Goal: Task Accomplishment & Management: Complete application form

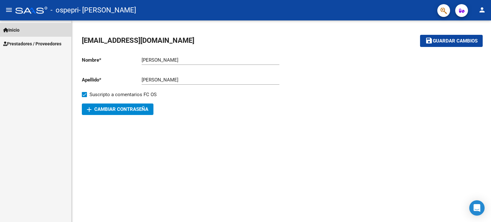
click at [18, 30] on span "Inicio" at bounding box center [11, 30] width 16 height 7
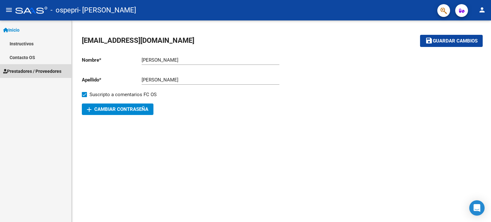
click at [15, 71] on span "Prestadores / Proveedores" at bounding box center [32, 71] width 58 height 7
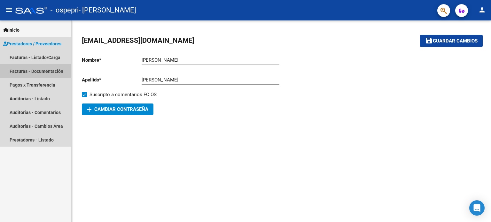
click at [17, 73] on link "Facturas - Documentación" at bounding box center [35, 71] width 71 height 14
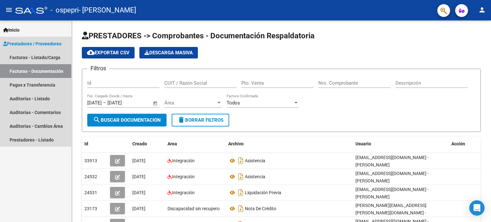
click at [13, 43] on span "Prestadores / Proveedores" at bounding box center [32, 43] width 58 height 7
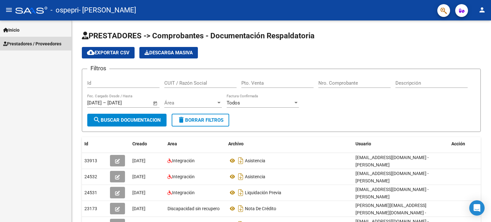
click at [13, 43] on span "Prestadores / Proveedores" at bounding box center [32, 43] width 58 height 7
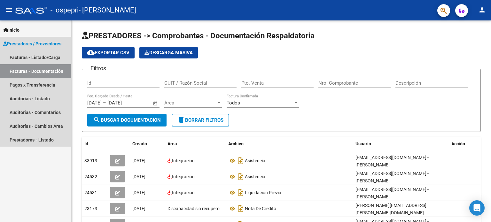
click at [13, 43] on span "Prestadores / Proveedores" at bounding box center [32, 43] width 58 height 7
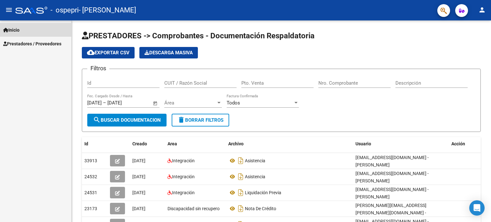
click at [18, 29] on span "Inicio" at bounding box center [11, 30] width 16 height 7
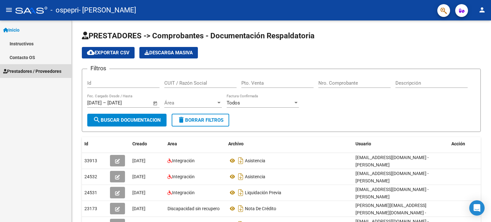
click at [15, 73] on span "Prestadores / Proveedores" at bounding box center [32, 71] width 58 height 7
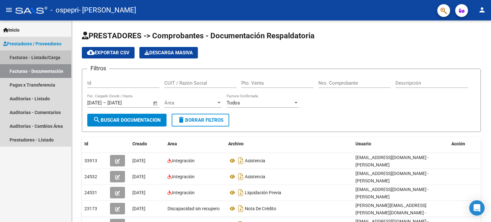
click at [10, 56] on link "Facturas - Listado/Carga" at bounding box center [35, 57] width 71 height 14
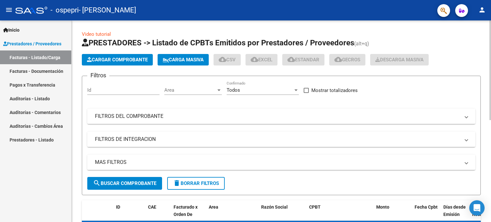
click at [103, 58] on span "Cargar Comprobante" at bounding box center [117, 60] width 61 height 6
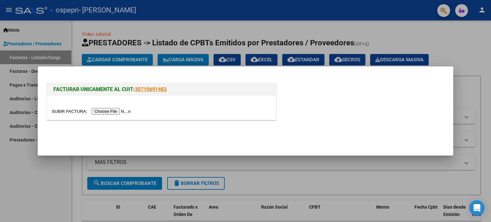
click at [103, 112] on input "file" at bounding box center [92, 111] width 81 height 7
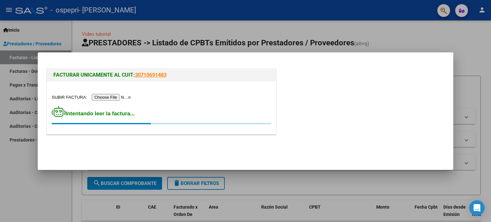
click at [325, 149] on mat-dialog-actions at bounding box center [245, 150] width 400 height 24
click at [207, 111] on div "Intentando leer la factura..." at bounding box center [161, 115] width 219 height 19
click at [124, 95] on input "file" at bounding box center [92, 97] width 81 height 7
click at [376, 39] on div at bounding box center [245, 111] width 491 height 222
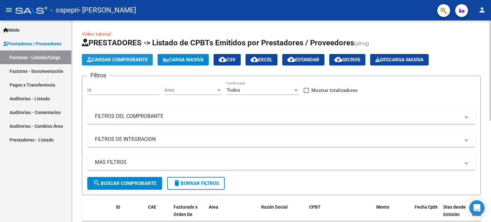
click at [101, 64] on button "Cargar Comprobante" at bounding box center [117, 59] width 71 height 11
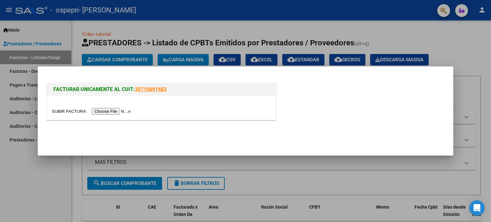
click at [105, 114] on input "file" at bounding box center [92, 111] width 81 height 7
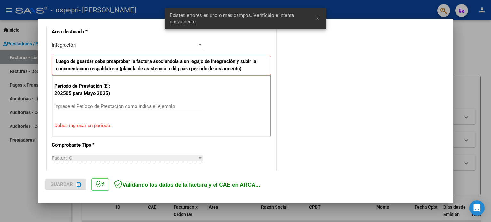
scroll to position [149, 0]
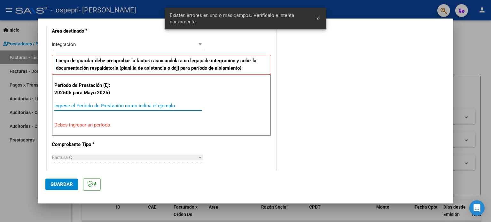
click at [77, 104] on input "Ingrese el Período de Prestación como indica el ejemplo" at bounding box center [128, 106] width 148 height 6
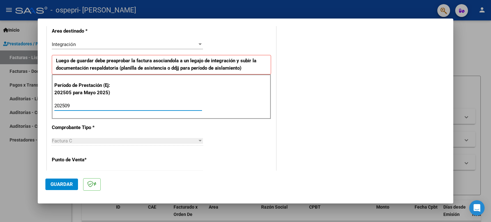
type input "202509"
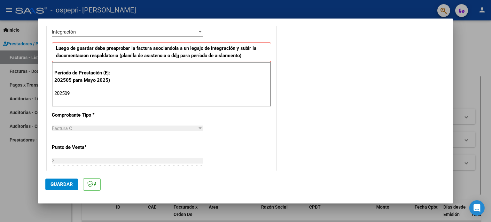
scroll to position [161, 0]
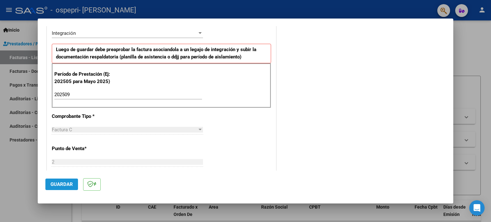
click at [56, 190] on button "Guardar" at bounding box center [61, 184] width 33 height 11
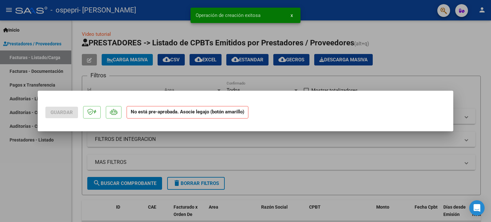
scroll to position [0, 0]
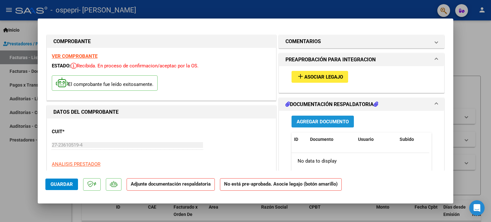
click at [326, 124] on span "Agregar Documento" at bounding box center [322, 122] width 52 height 6
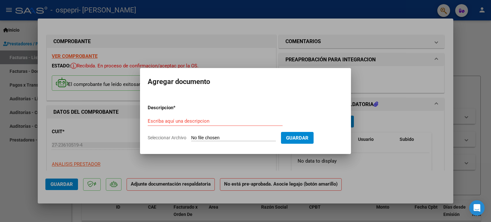
click at [199, 115] on form "Descripcion * Escriba aquí una descripcion Seleccionar Archivo Guardar" at bounding box center [245, 122] width 195 height 47
click at [206, 137] on input "Seleccionar Archivo" at bounding box center [233, 138] width 85 height 6
type input "C:\fakepath\apfmimpresionpreliq.pdf"
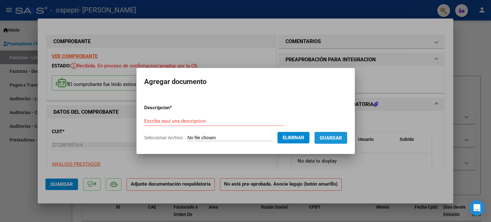
click at [332, 138] on span "Guardar" at bounding box center [330, 138] width 22 height 6
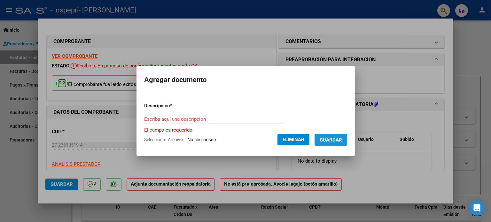
click at [332, 138] on span "Guardar" at bounding box center [330, 140] width 22 height 6
click at [342, 140] on span "Guardar" at bounding box center [330, 140] width 22 height 6
click at [182, 116] on div "Escriba aquí una descripcion" at bounding box center [214, 119] width 140 height 10
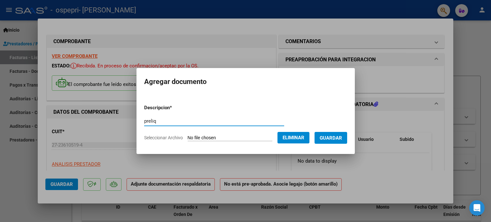
type input "preliq"
click at [330, 136] on span "Guardar" at bounding box center [330, 138] width 22 height 6
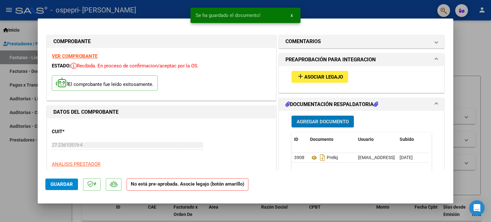
click at [335, 120] on span "Agregar Documento" at bounding box center [322, 122] width 52 height 6
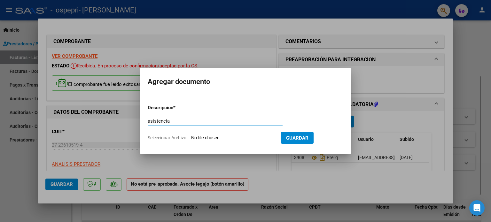
type input "asistencia"
click at [207, 140] on input "Seleccionar Archivo" at bounding box center [233, 138] width 85 height 6
type input "C:\fakepath\asistencia [PERSON_NAME].pdf"
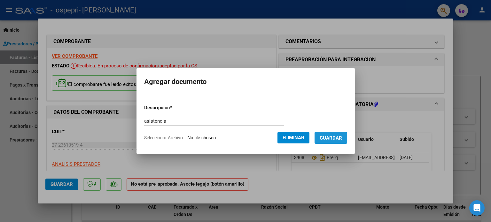
click at [327, 141] on button "Guardar" at bounding box center [330, 138] width 33 height 12
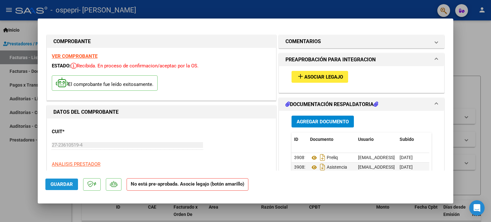
click at [59, 183] on span "Guardar" at bounding box center [61, 184] width 22 height 6
click at [338, 79] on span "Asociar Legajo" at bounding box center [323, 77] width 39 height 6
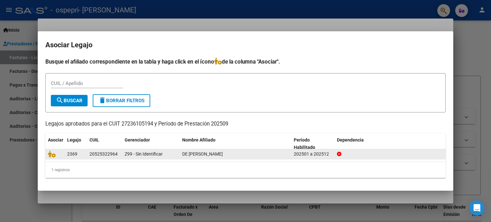
click at [110, 155] on div "20525322964" at bounding box center [103, 153] width 28 height 7
click at [51, 156] on icon at bounding box center [52, 153] width 8 height 7
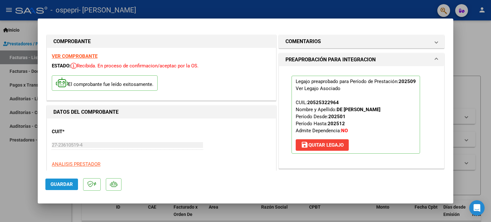
click at [67, 186] on span "Guardar" at bounding box center [61, 184] width 22 height 6
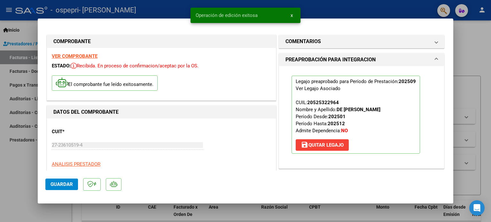
click at [477, 52] on div at bounding box center [245, 111] width 491 height 222
